Goal: Information Seeking & Learning: Learn about a topic

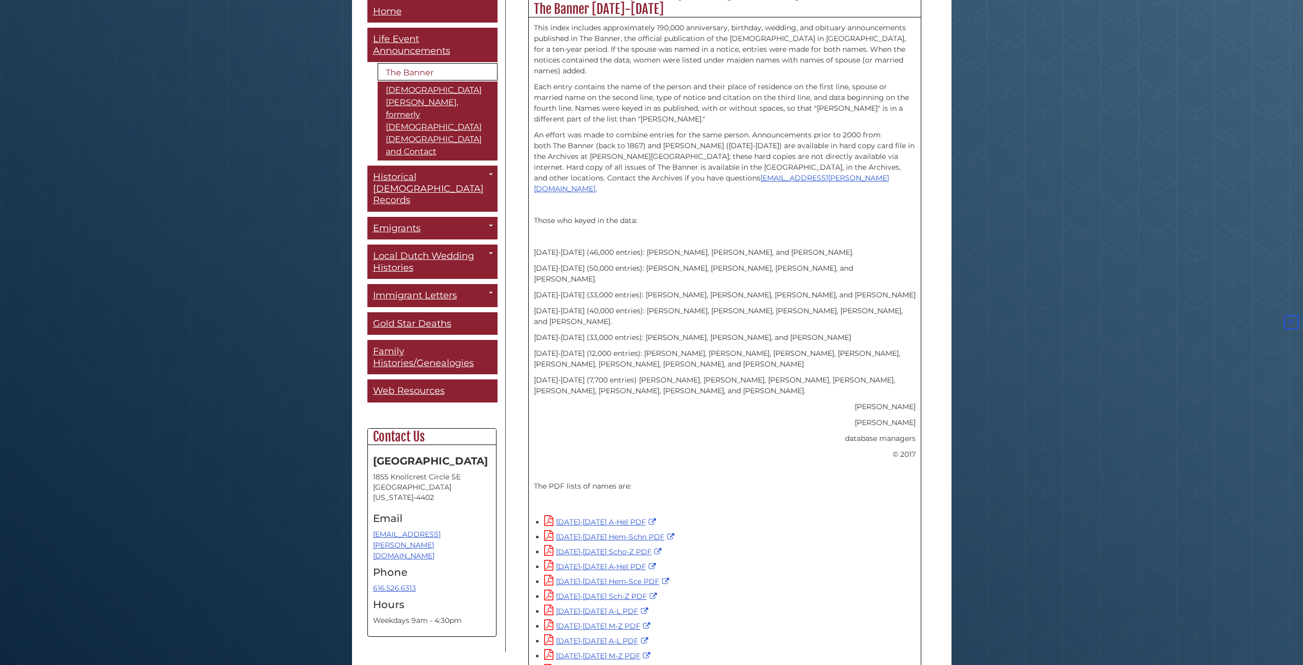
scroll to position [413, 0]
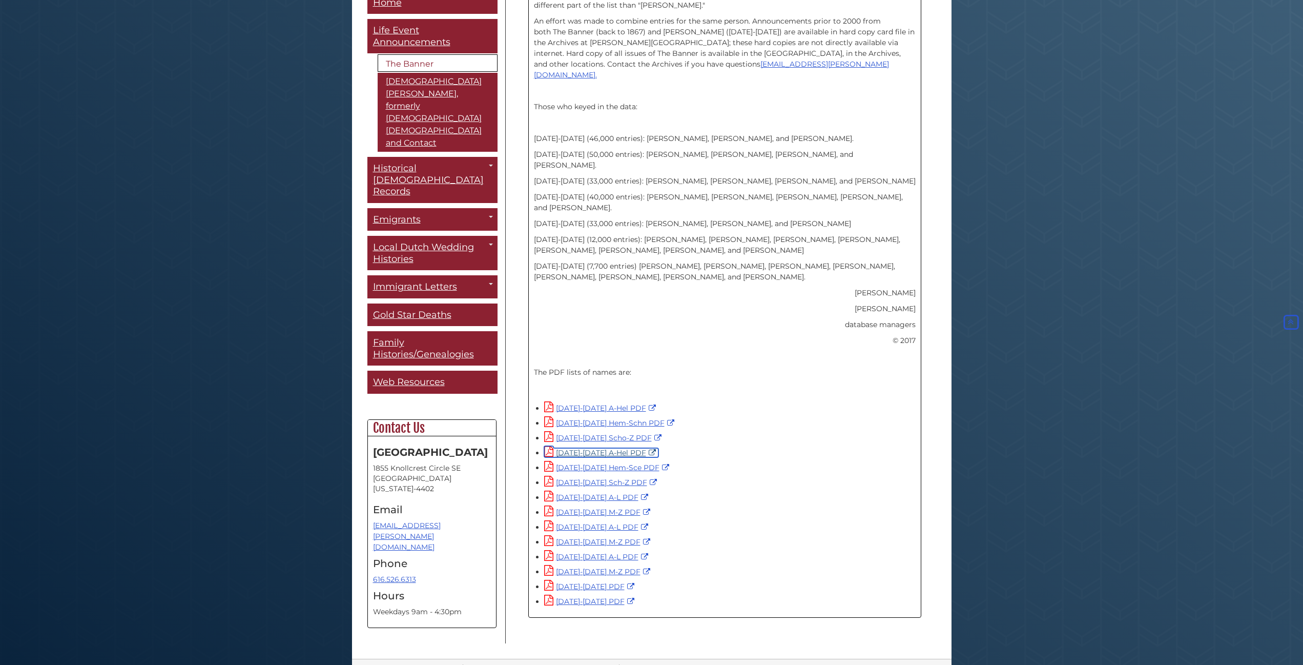
click at [603, 448] on link "1955-1964 A-Hel PDF" at bounding box center [601, 452] width 114 height 9
click at [570, 403] on link "1945-1954 A-Hel PDF" at bounding box center [601, 407] width 114 height 9
click at [588, 492] on link "1965-1974 A-L PDF" at bounding box center [597, 496] width 107 height 9
click at [590, 522] on link "1975-1984 A-L PDF" at bounding box center [597, 526] width 107 height 9
click at [578, 552] on link "1985-1995 A-L PDF" at bounding box center [597, 556] width 107 height 9
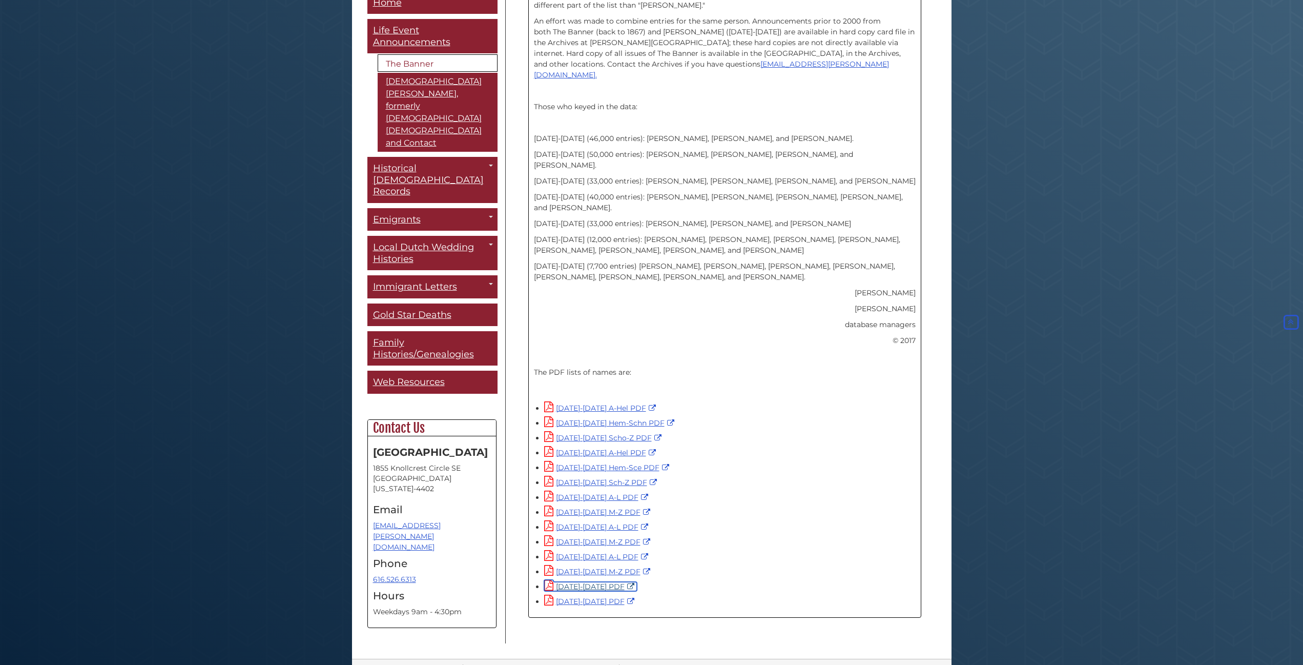
click at [574, 582] on link "1996-2005 PDF" at bounding box center [590, 586] width 93 height 9
click at [570, 596] on link "2006-2016 PDF" at bounding box center [590, 600] width 93 height 9
click at [552, 296] on div "This index includes approximately 190,000 anniversary, birthday, wedding, and o…" at bounding box center [725, 154] width 382 height 490
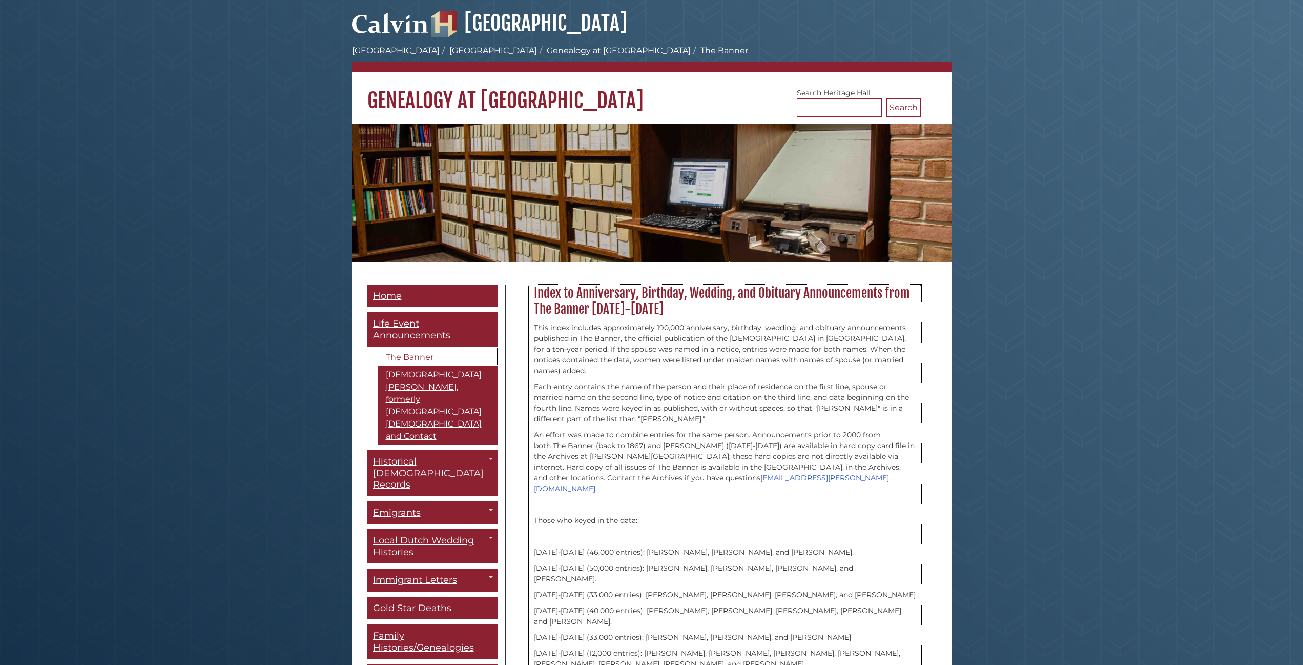
scroll to position [209, 0]
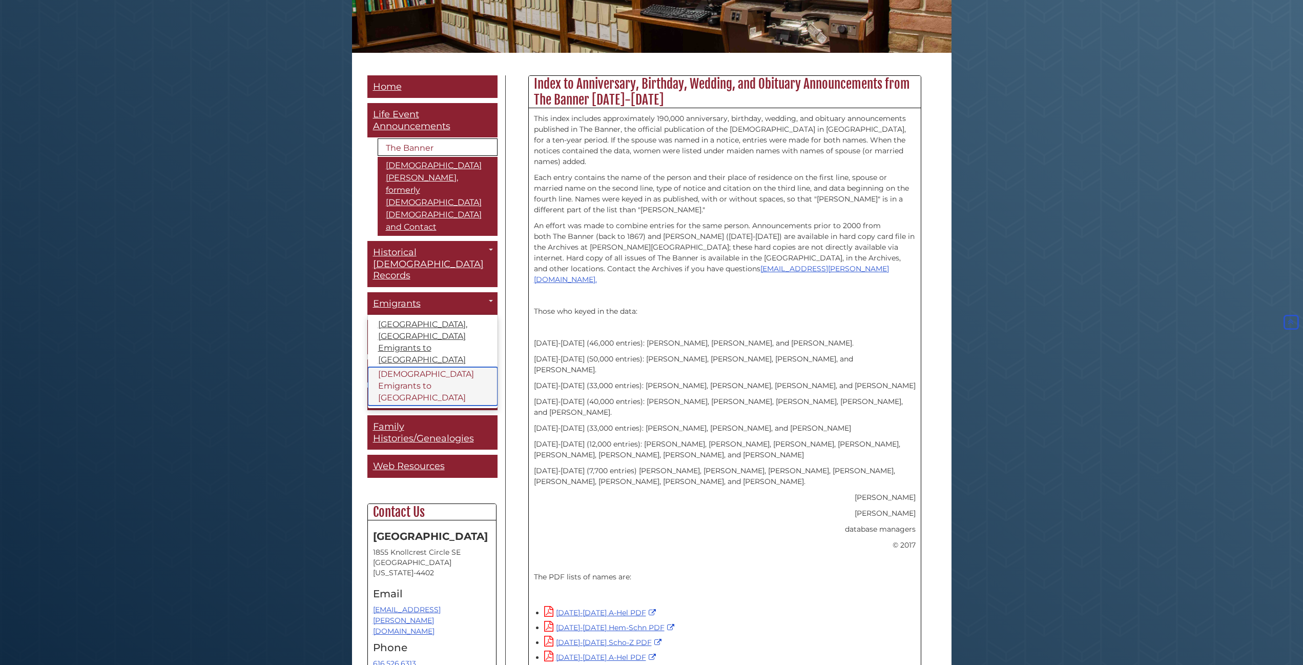
click at [398, 367] on link "[DEMOGRAPHIC_DATA] Emigrants to [GEOGRAPHIC_DATA]" at bounding box center [433, 386] width 130 height 38
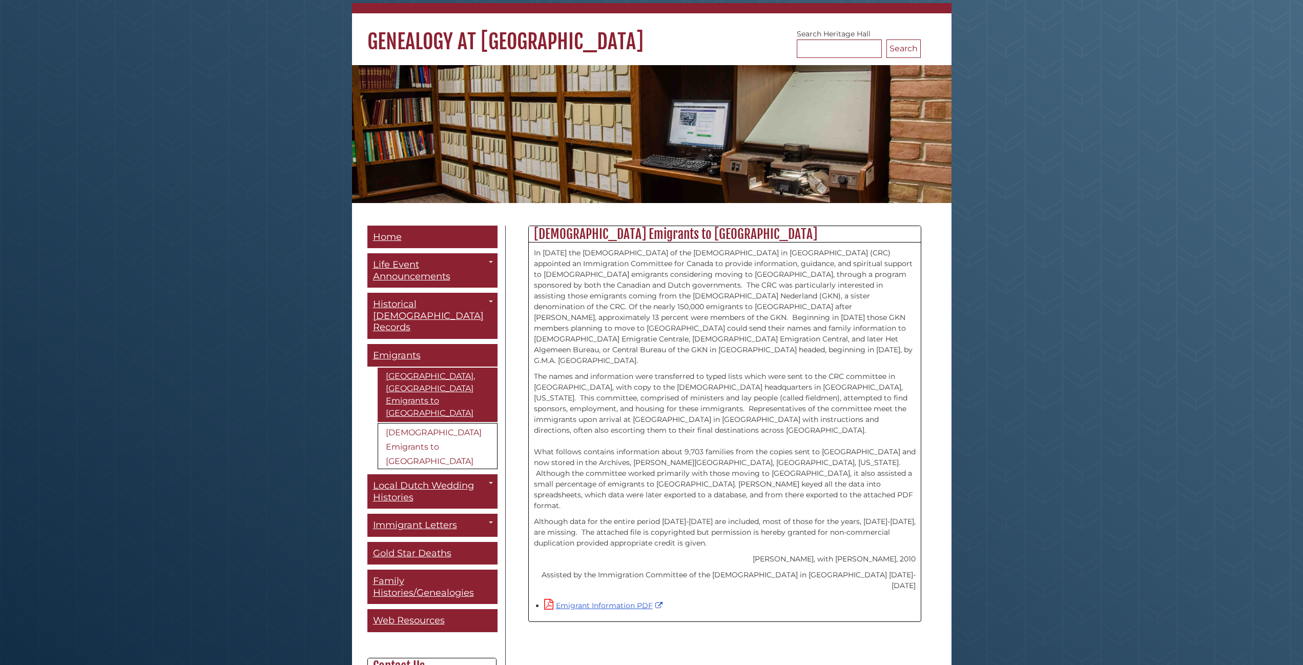
scroll to position [157, 0]
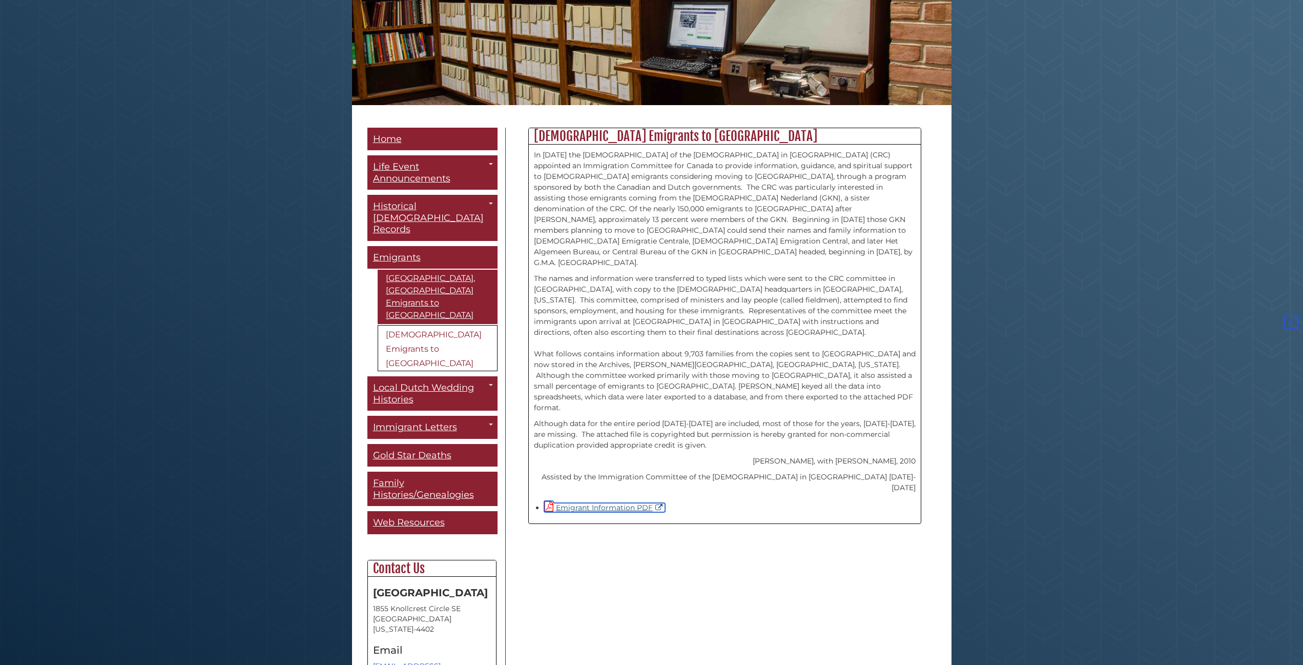
click at [607, 503] on link "Emigrant Information PDF" at bounding box center [604, 507] width 121 height 9
click at [400, 471] on link "Family Histories/Genealogies" at bounding box center [432, 488] width 130 height 34
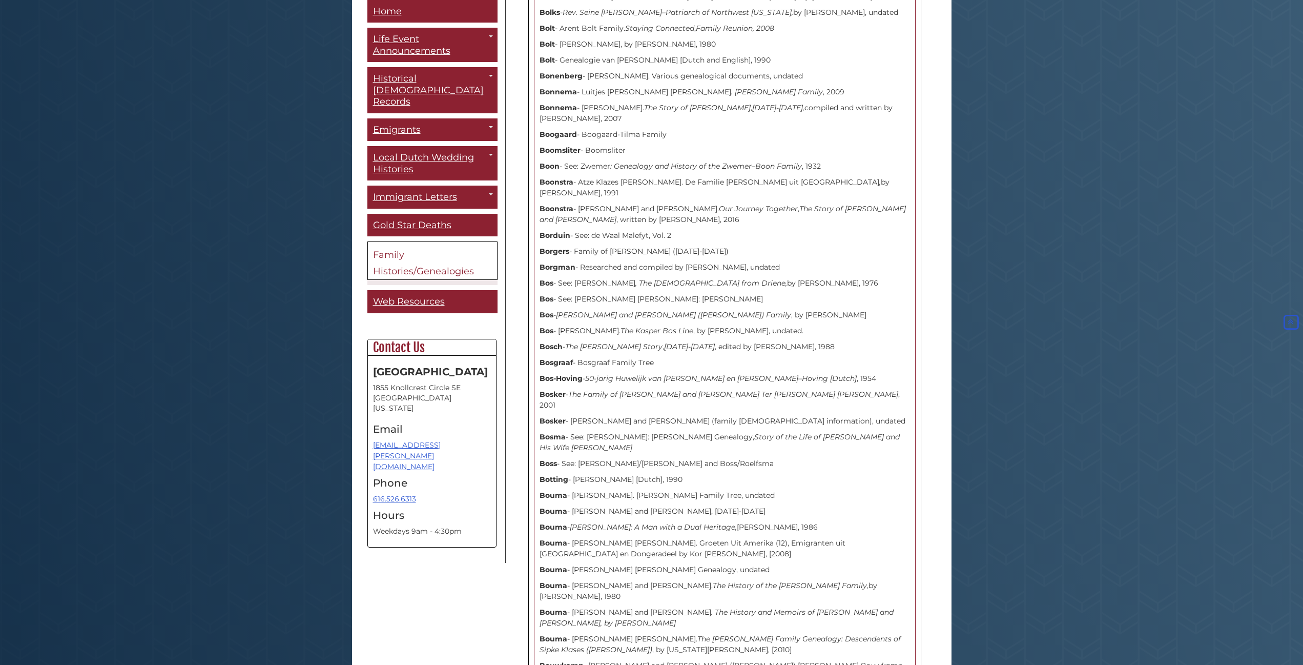
scroll to position [2195, 0]
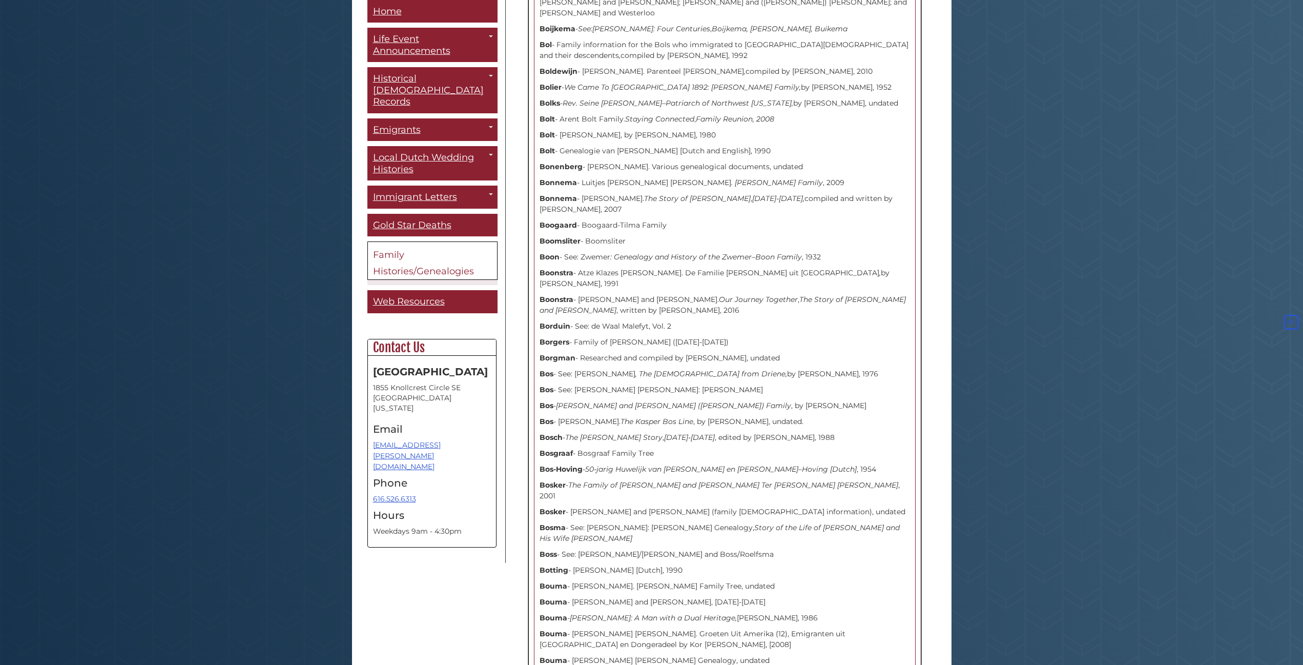
drag, startPoint x: 539, startPoint y: 336, endPoint x: 656, endPoint y: 335, distance: 116.8
click at [656, 335] on div "Aakster - Hendrik Aakster [Dutch]. Undated Abbinga - See: Miedema Family Histor…" at bounding box center [725, 522] width 382 height 4599
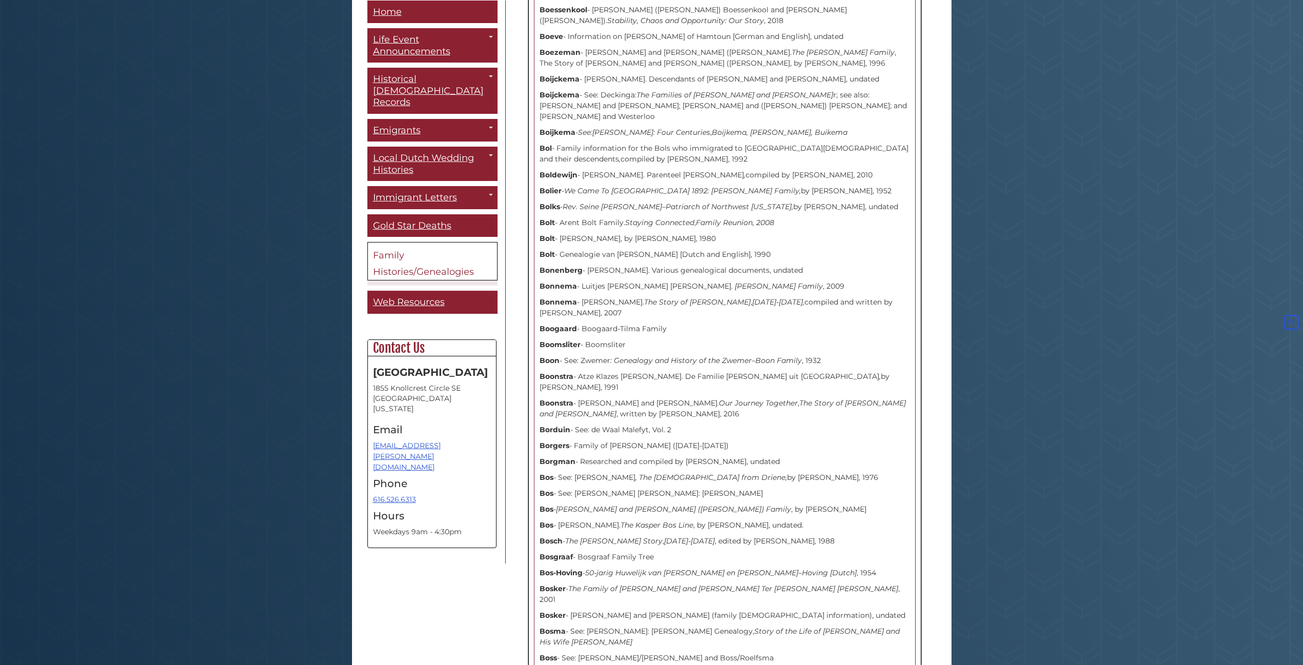
scroll to position [2090, 0]
click at [290, 369] on body "Skip to Main Content Hekman Library Calvin University Hekman Library Heritage H…" at bounding box center [651, 457] width 1303 height 5095
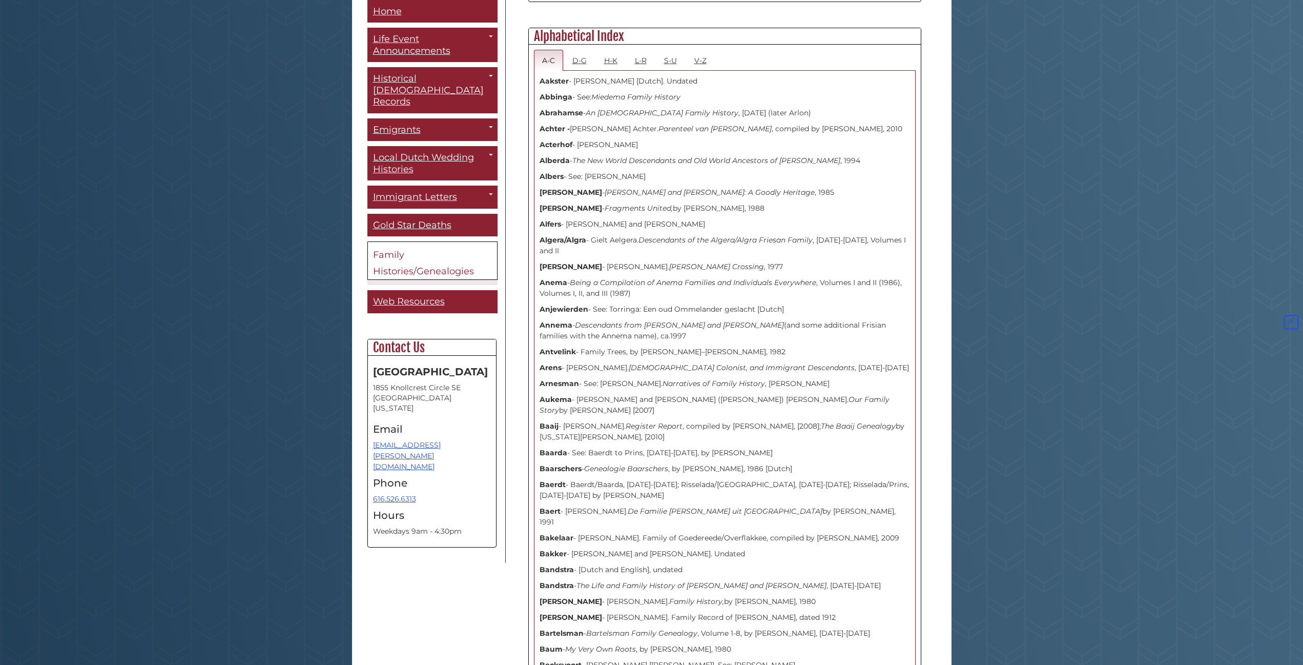
scroll to position [366, 0]
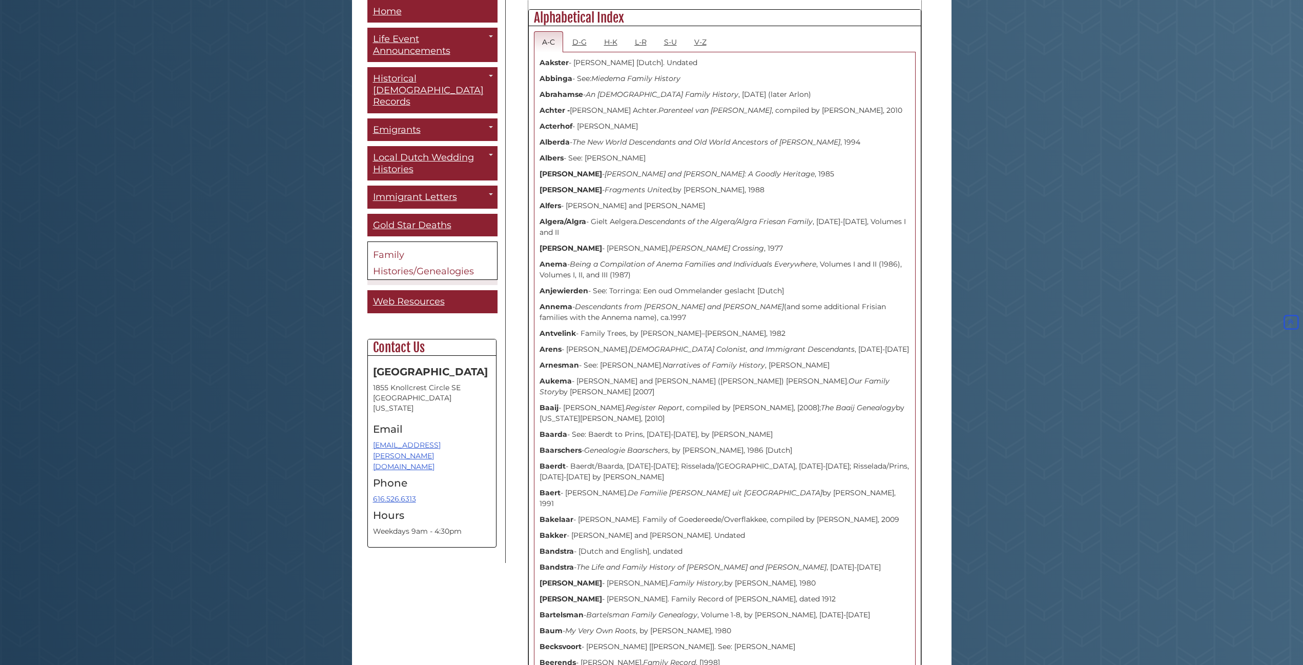
click at [607, 381] on p "Aukema - John and Grace (Jaarsma) Aukema. Our Family Story by Grace Aukema Roos…" at bounding box center [725, 387] width 370 height 22
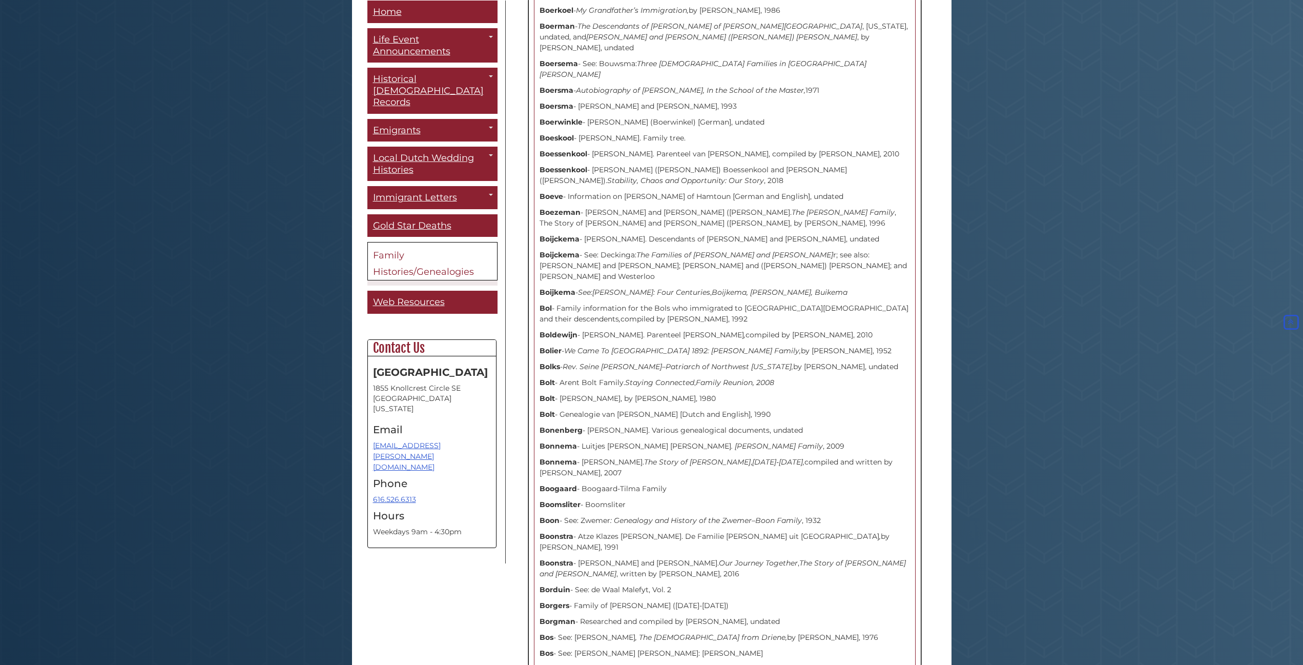
scroll to position [2247, 0]
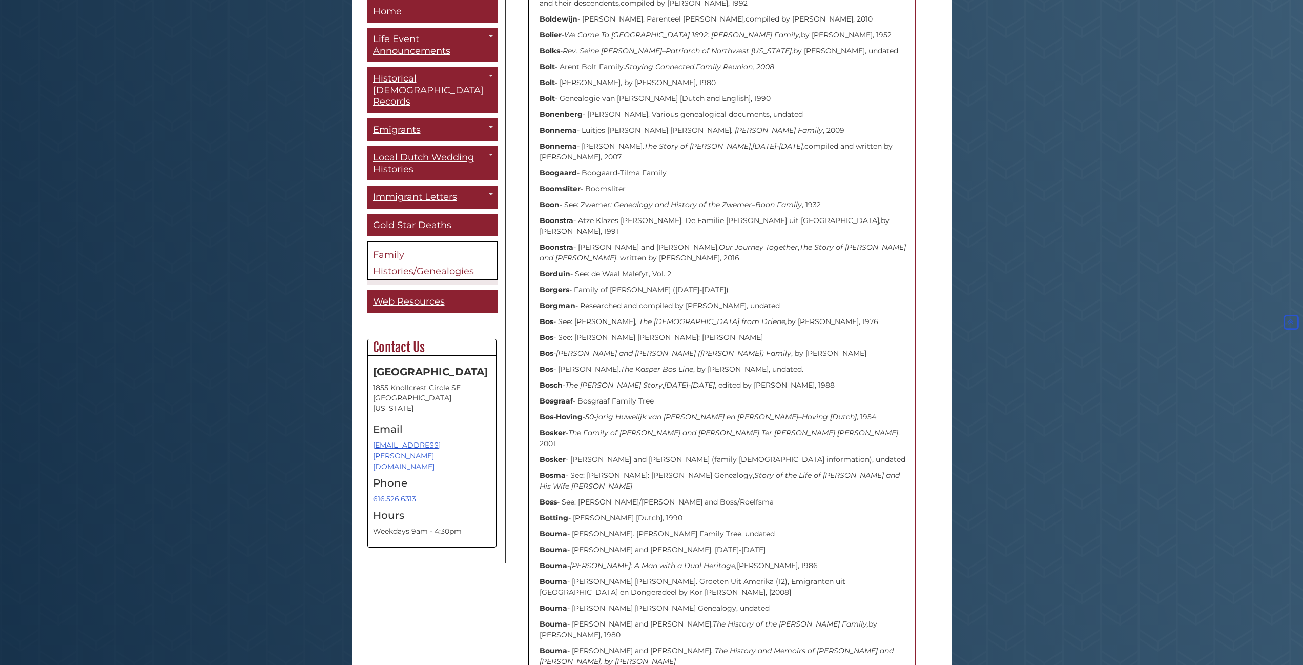
click at [263, 389] on body "Skip to Main Content Hekman Library Calvin University Hekman Library Heritage H…" at bounding box center [651, 300] width 1303 height 5095
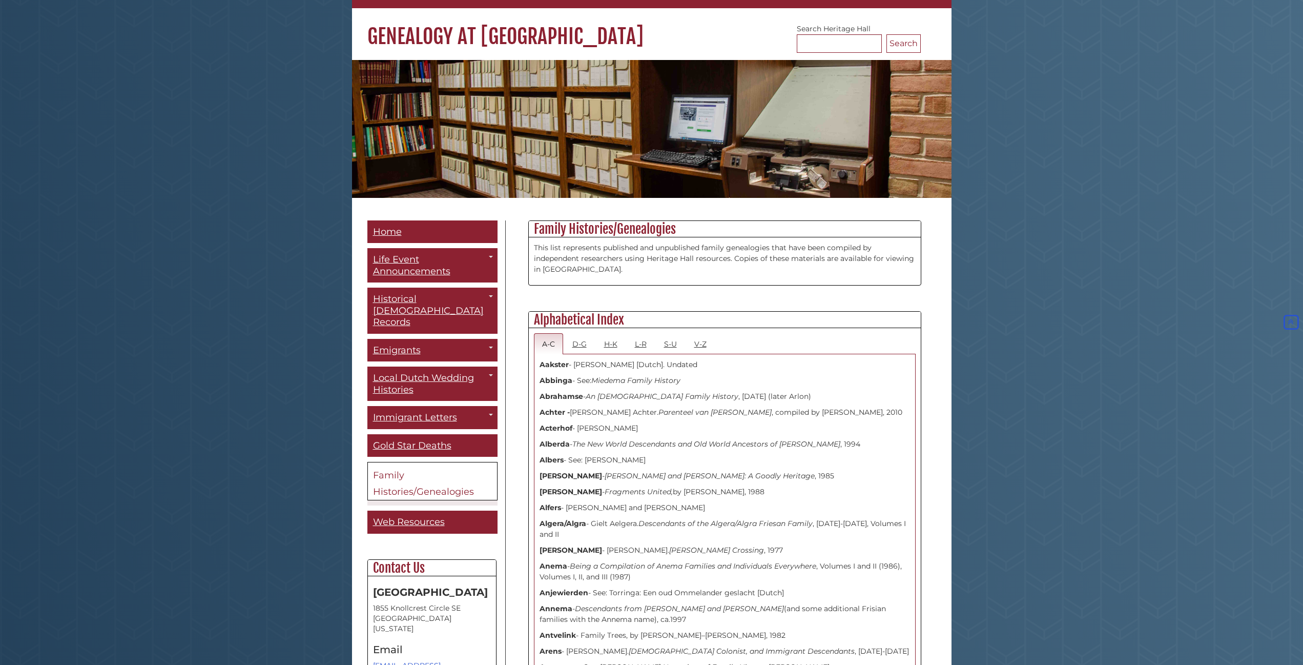
scroll to position [52, 0]
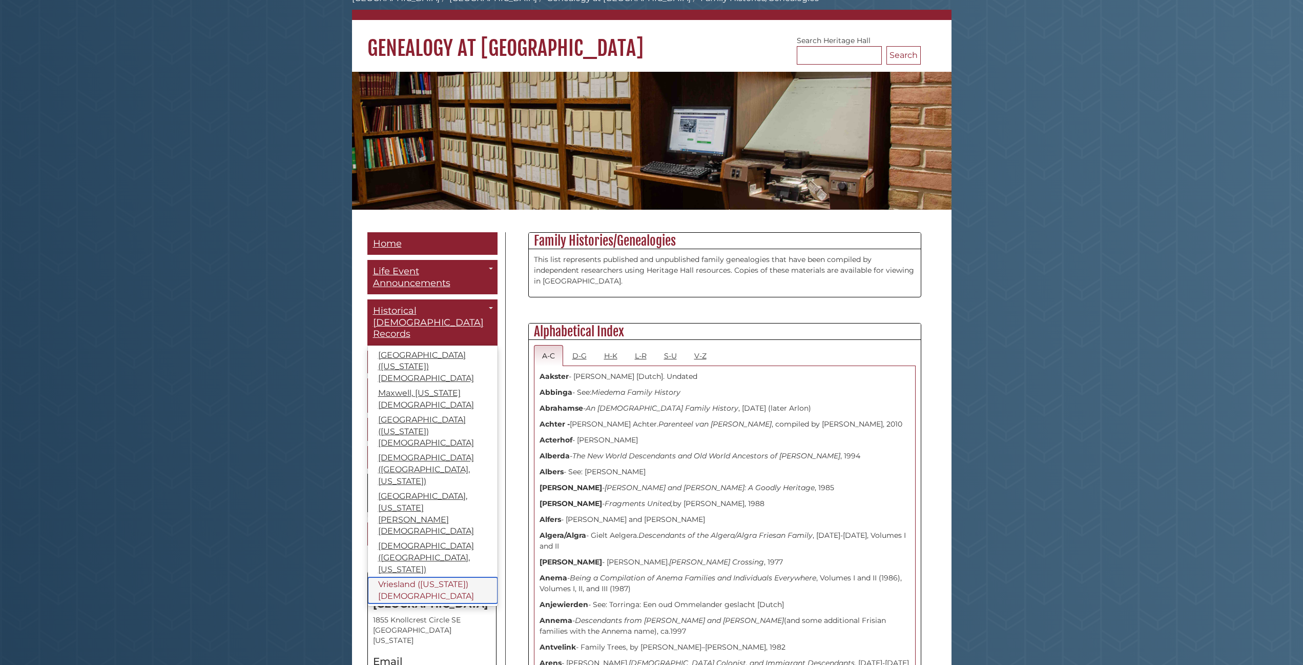
click at [400, 577] on link "Vriesland ([US_STATE]) [DEMOGRAPHIC_DATA]" at bounding box center [433, 590] width 130 height 27
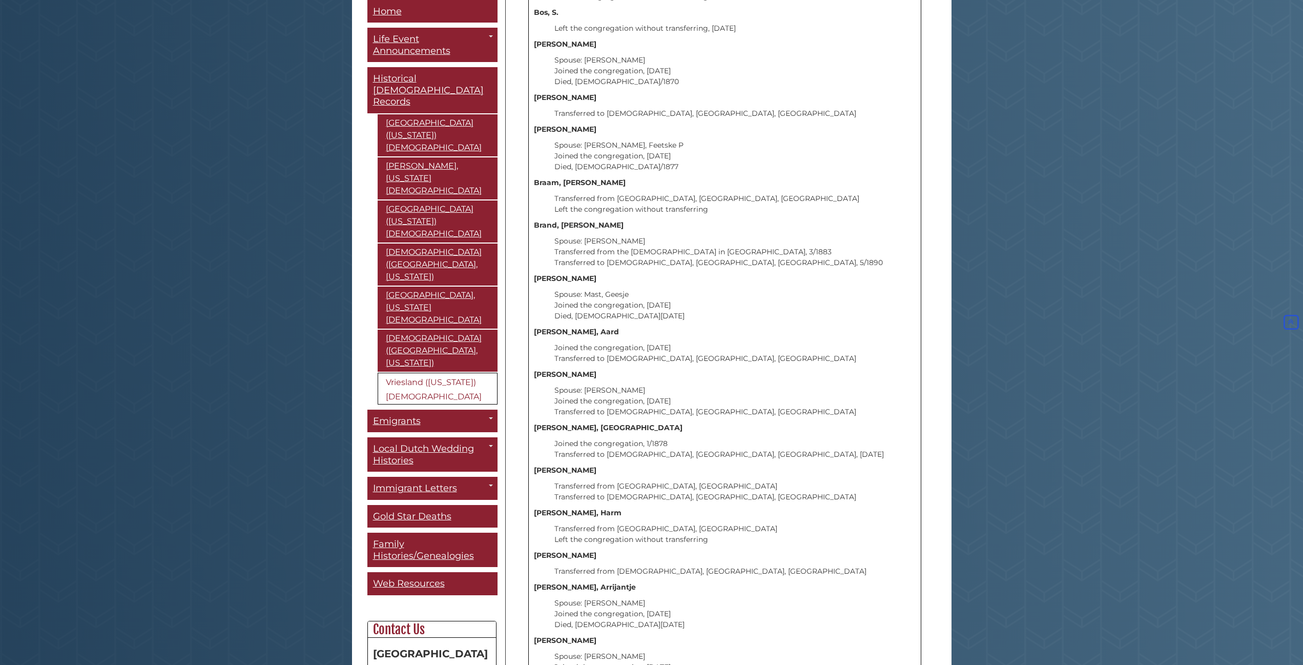
scroll to position [1881, 0]
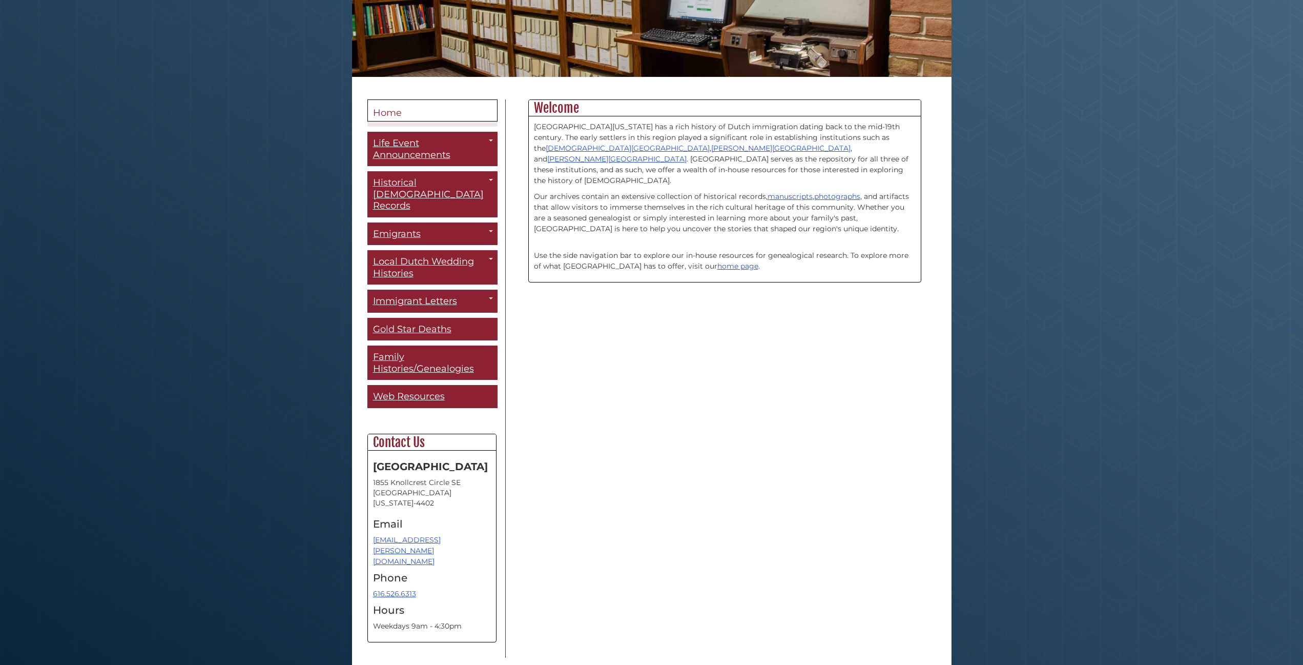
scroll to position [192, 0]
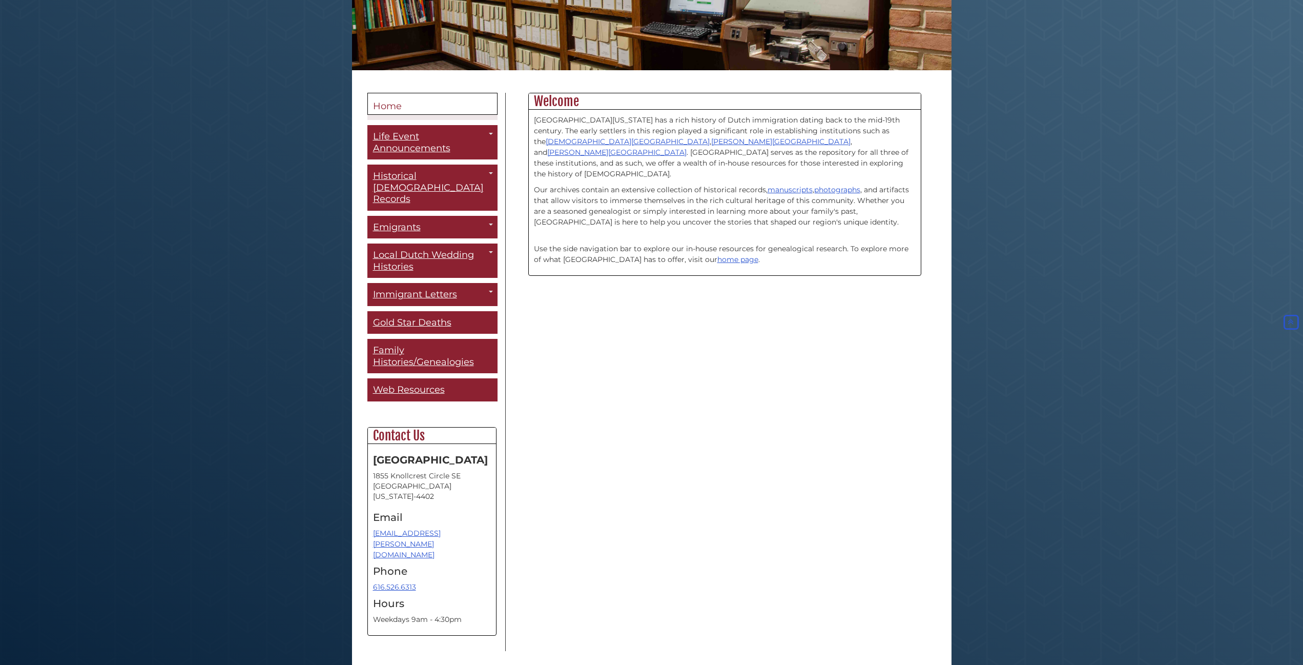
click at [261, 336] on body "Skip to Main Content Hekman Library Calvin University Hekman Library Heritage H…" at bounding box center [651, 252] width 1303 height 889
click at [394, 384] on span "Web Resources" at bounding box center [409, 389] width 72 height 11
